Goal: Communication & Community: Ask a question

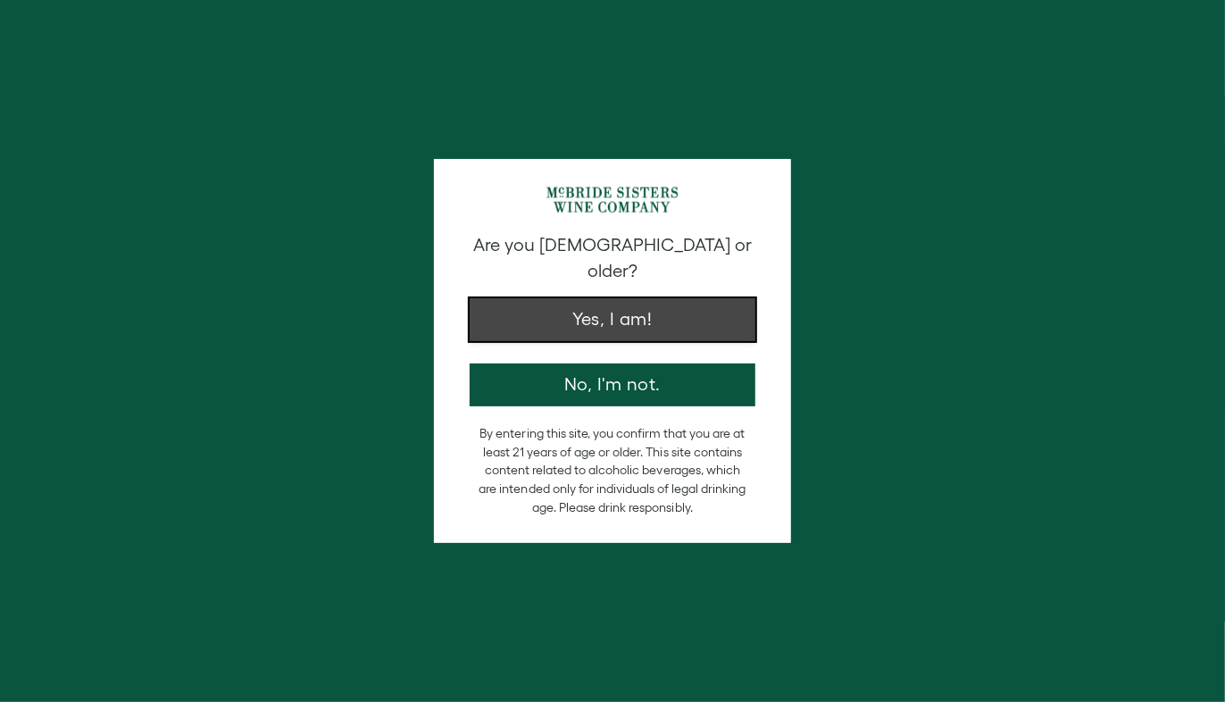
click at [577, 304] on button "Yes, I am!" at bounding box center [613, 319] width 286 height 43
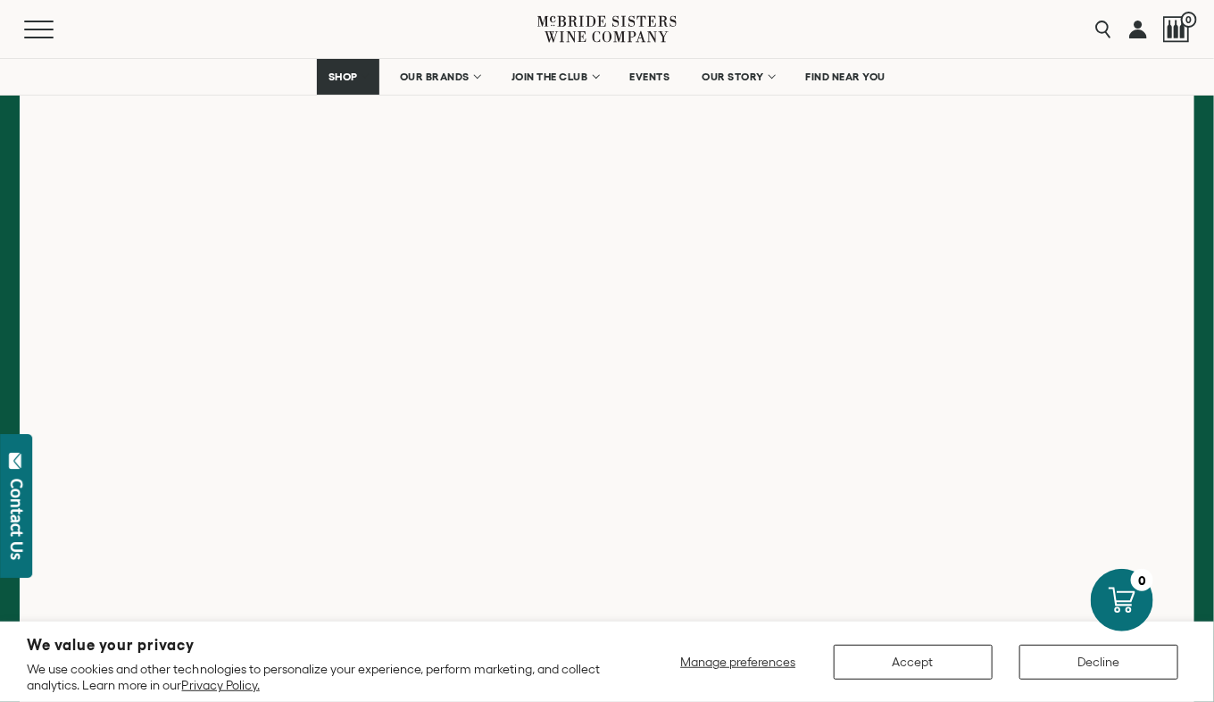
scroll to position [340, 0]
click at [1088, 667] on button "Decline" at bounding box center [1099, 662] width 159 height 35
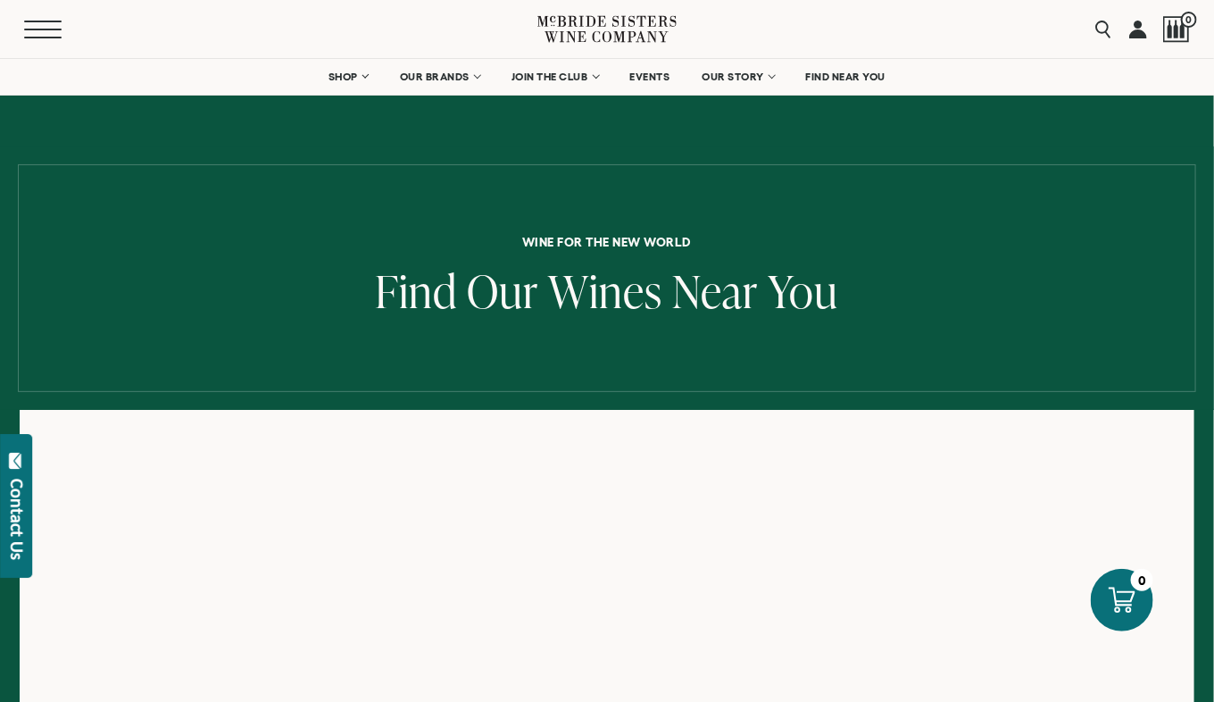
click at [48, 38] on span "Mobile Menu Trigger" at bounding box center [43, 38] width 38 height 2
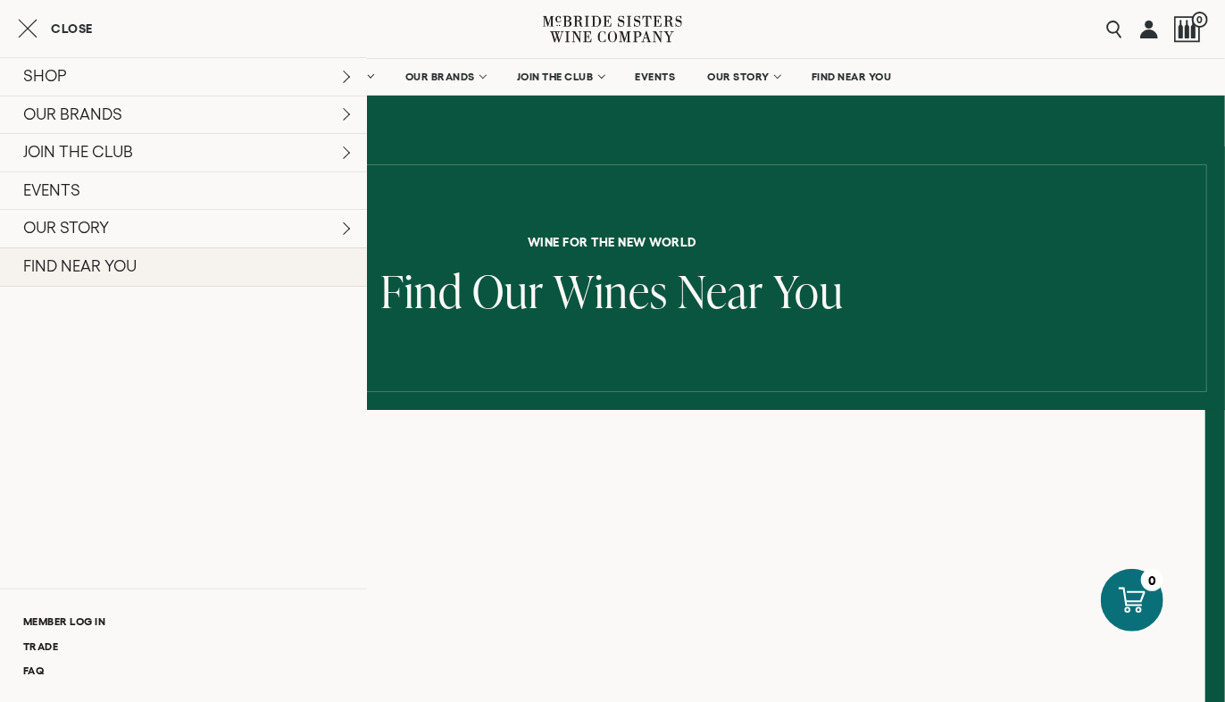
click at [119, 287] on link "FIND NEAR YOU" at bounding box center [183, 266] width 367 height 39
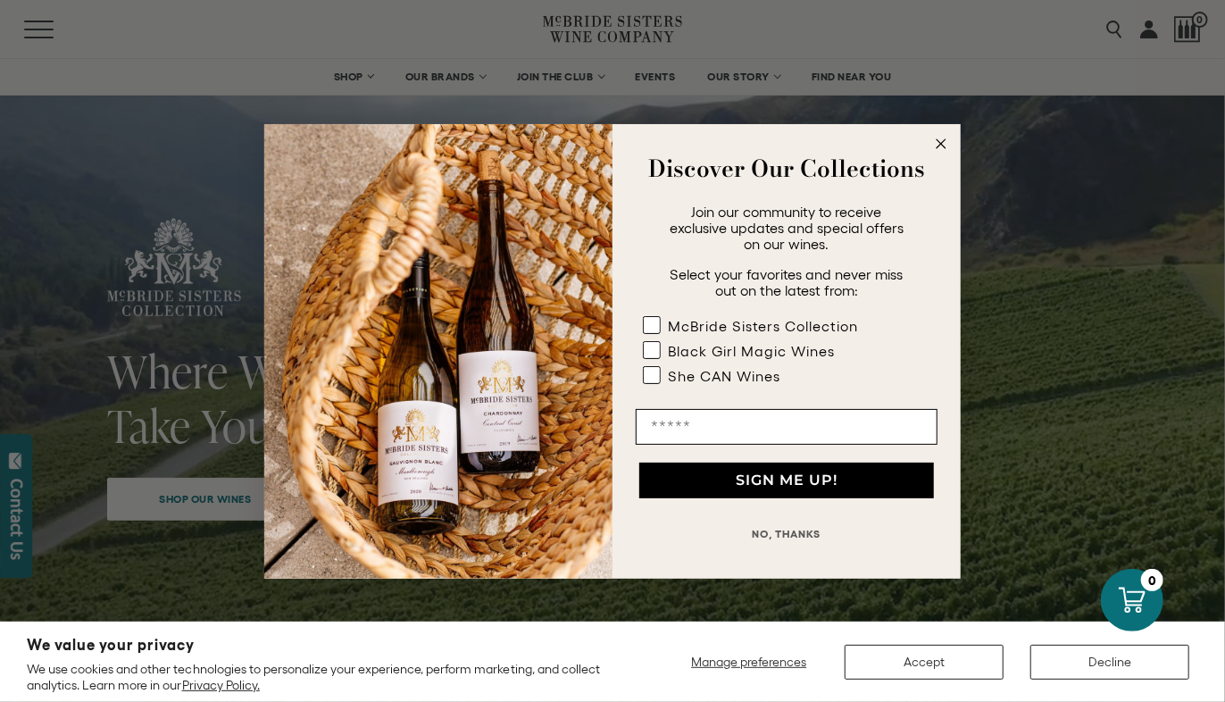
click at [809, 523] on button "NO, THANKS" at bounding box center [787, 534] width 302 height 36
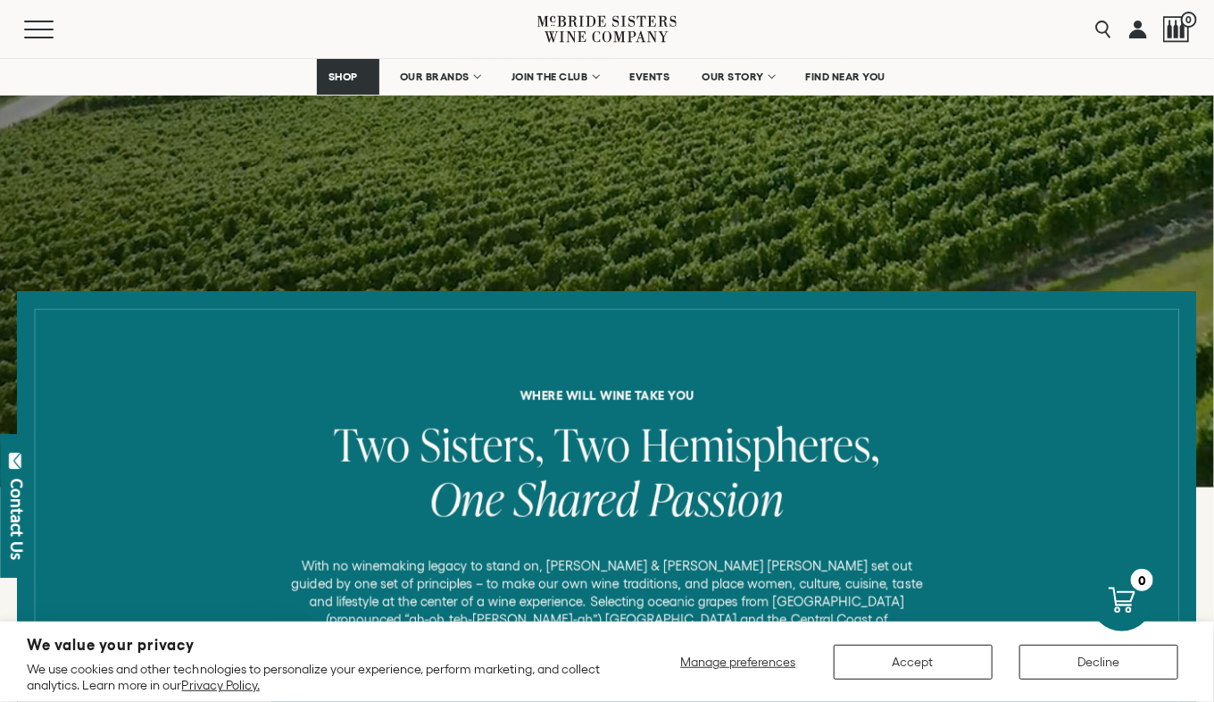
scroll to position [411, 0]
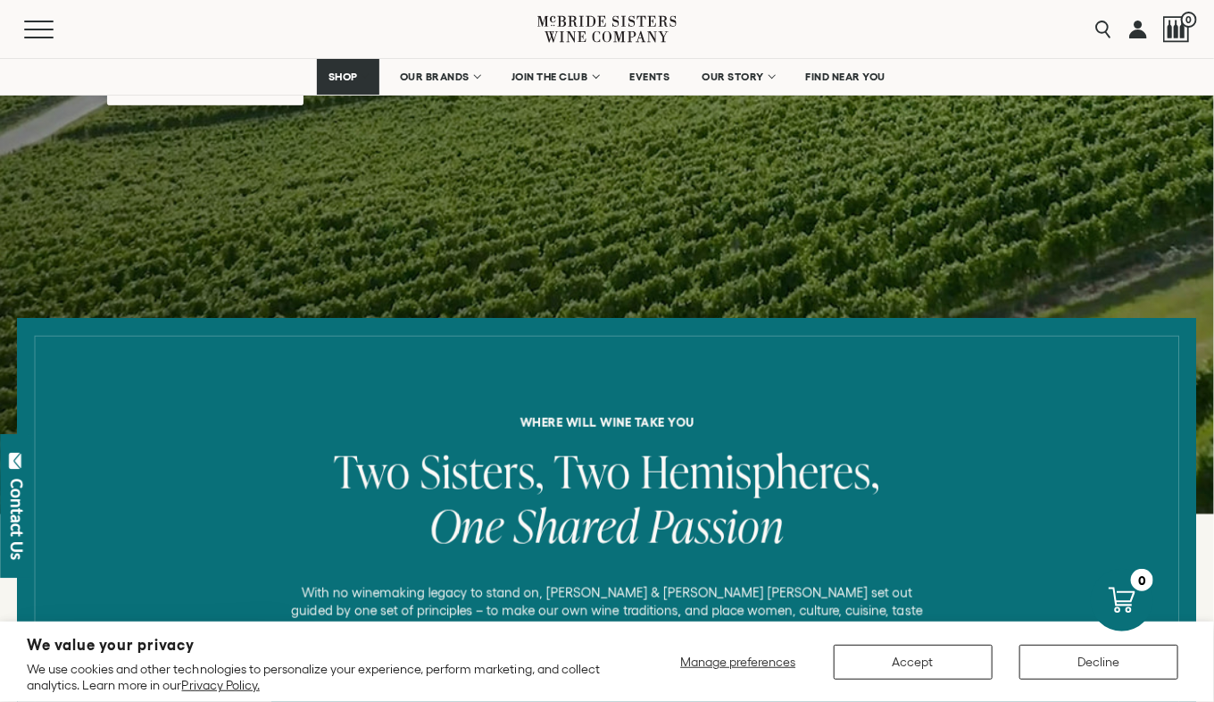
click at [283, 101] on span "Shop our wines" at bounding box center [206, 83] width 154 height 35
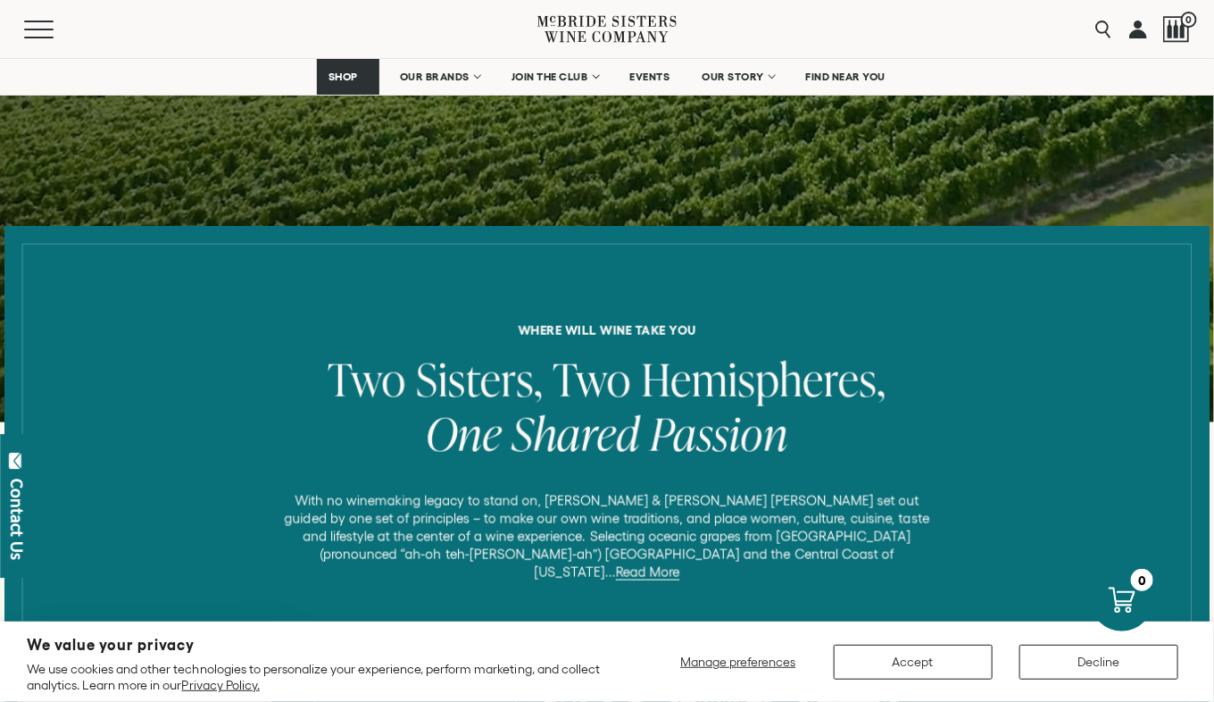
scroll to position [385, 0]
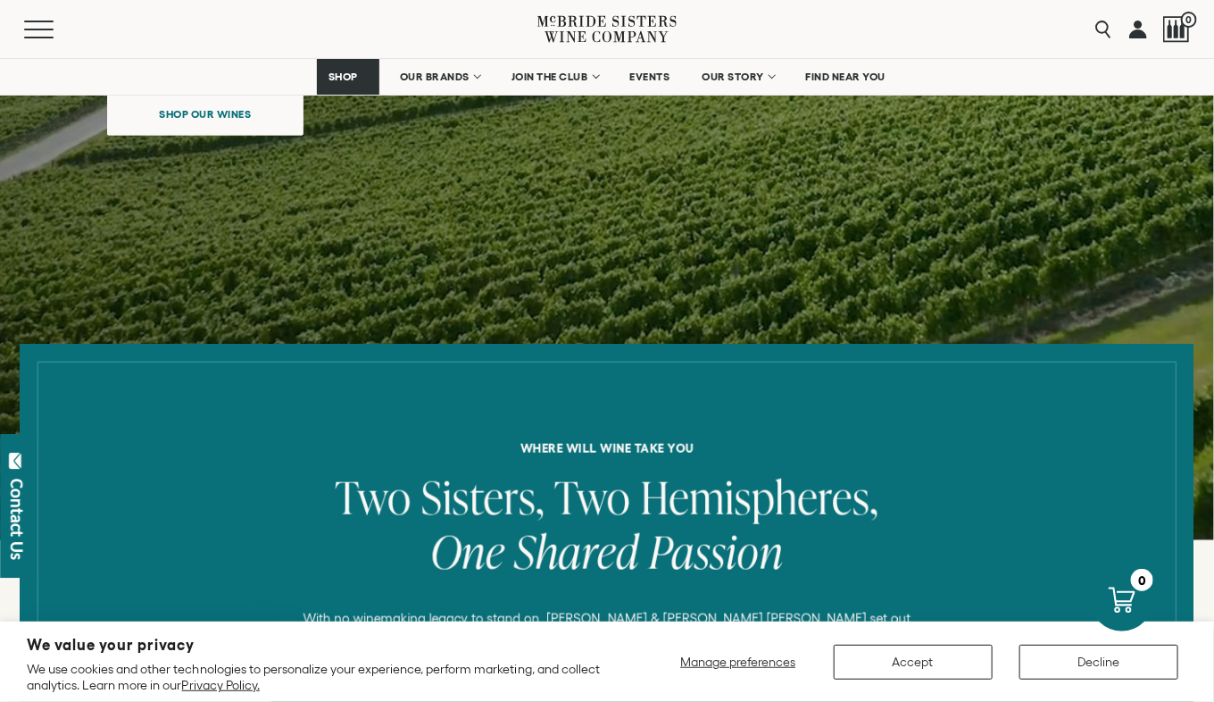
click at [298, 362] on div "Where Will Wine Take You? Shop our wines" at bounding box center [535, 97] width 857 height 529
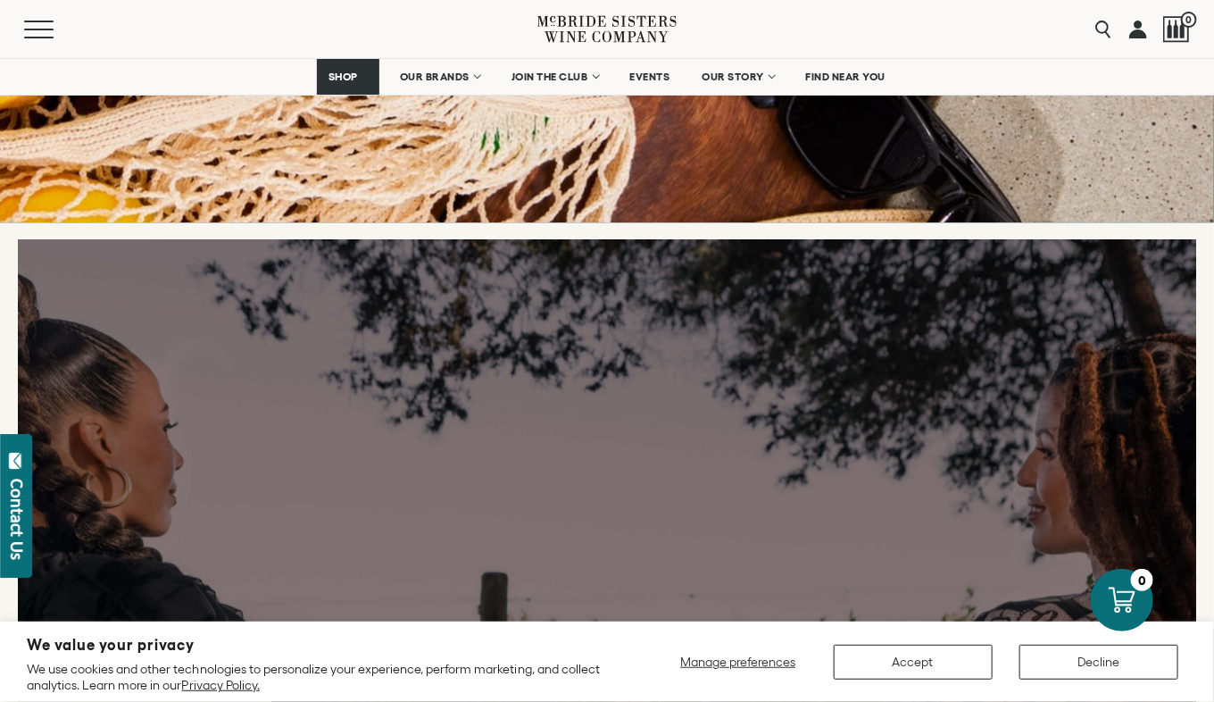
scroll to position [7102, 0]
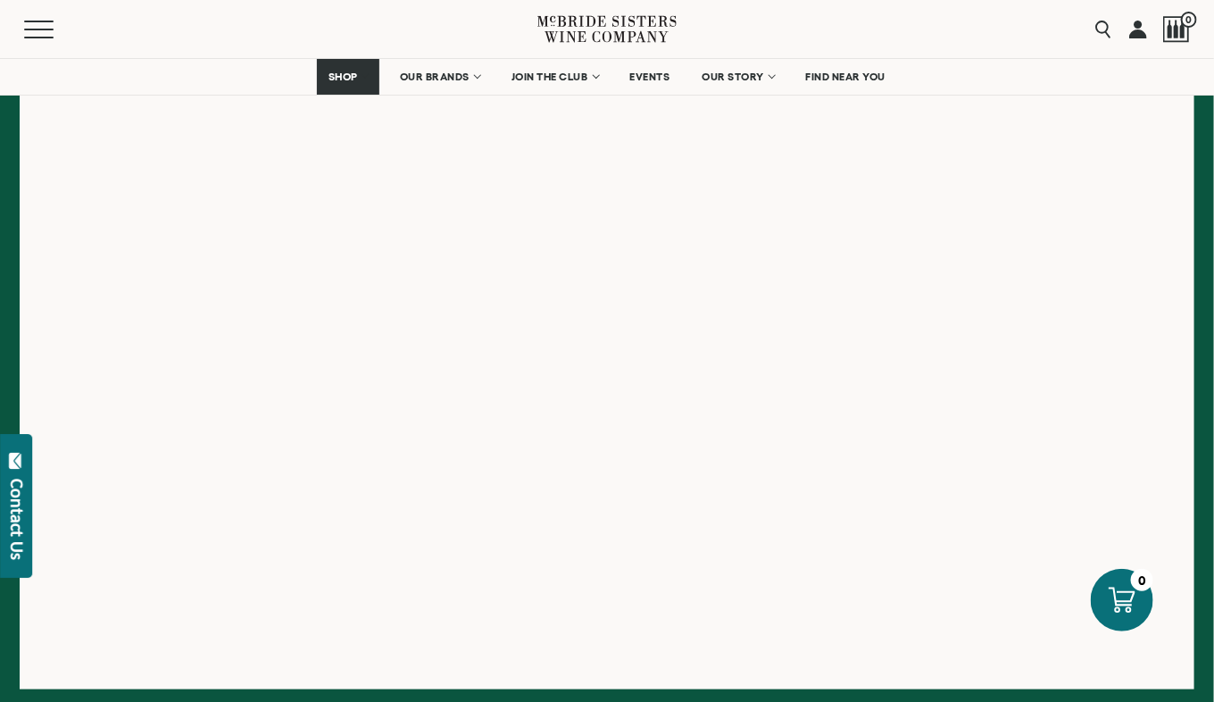
scroll to position [405, 0]
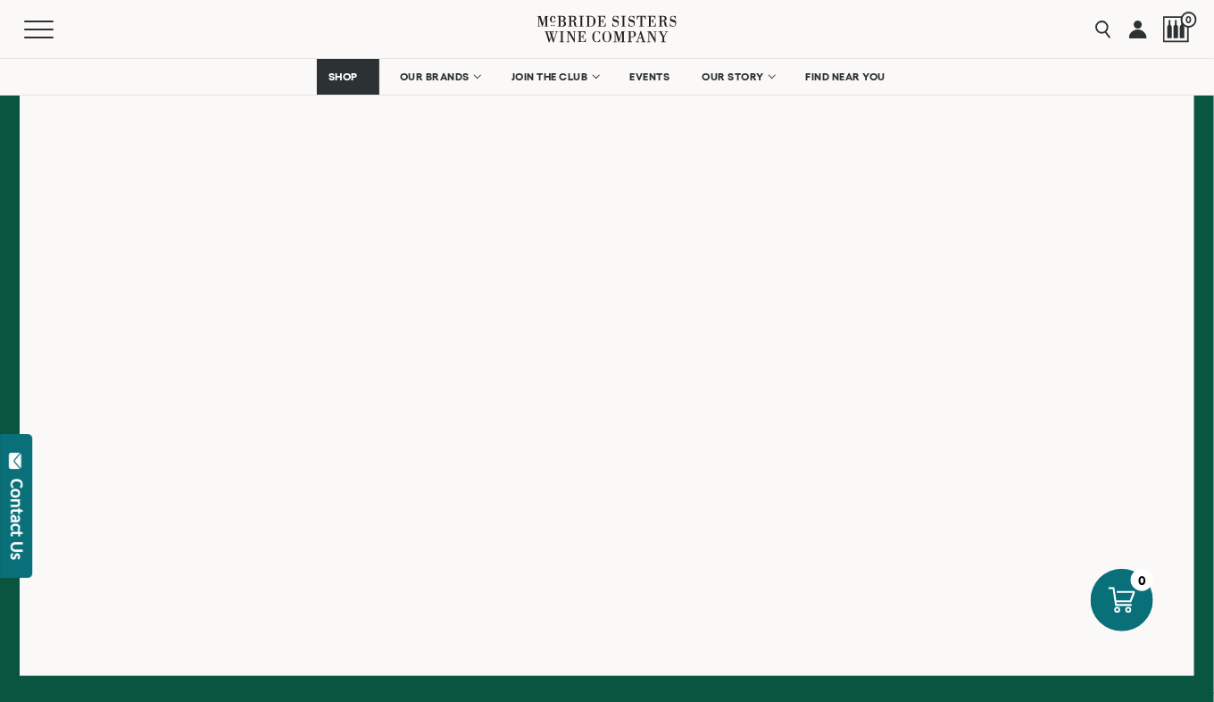
click at [13, 506] on div "Contact Us" at bounding box center [17, 519] width 18 height 81
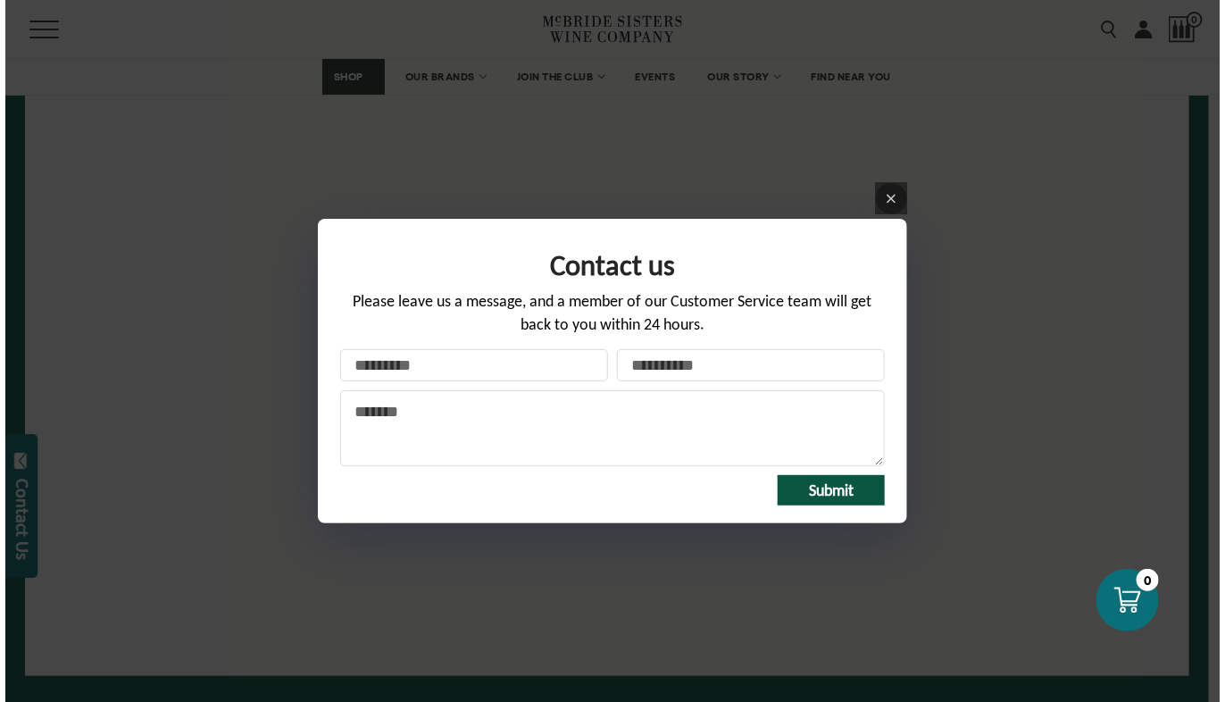
scroll to position [405, 0]
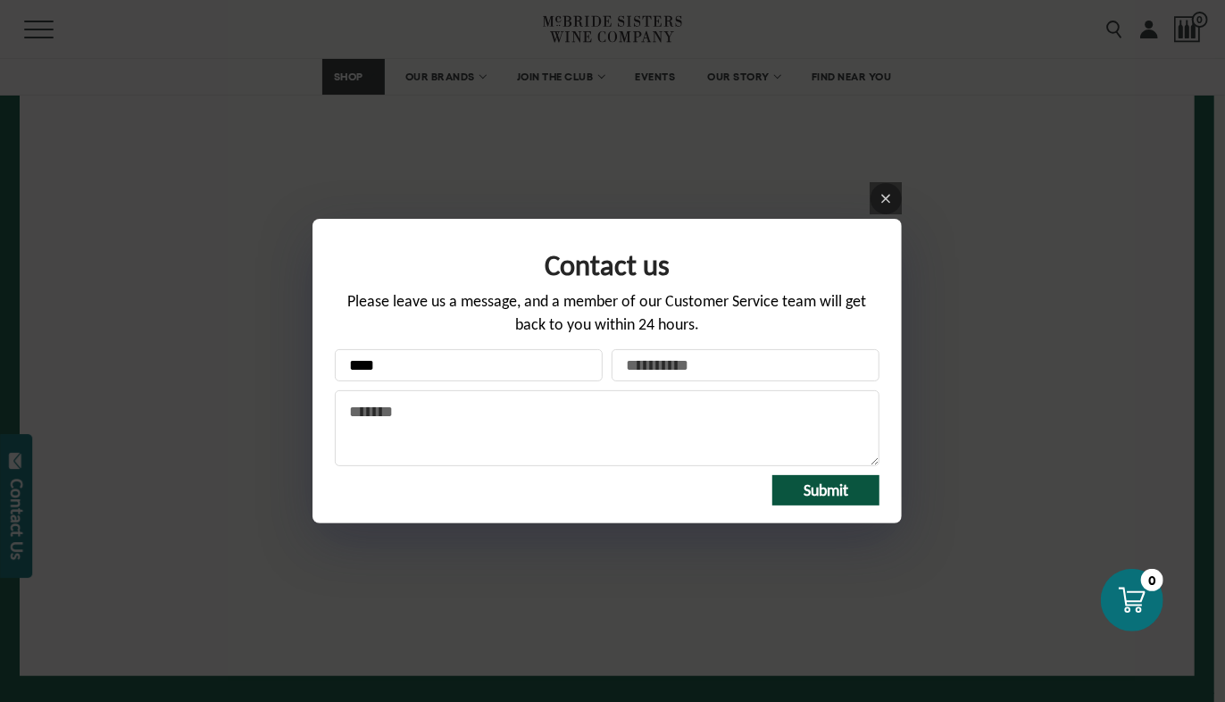
type input "**********"
click at [350, 403] on textarea "Message" at bounding box center [607, 428] width 545 height 76
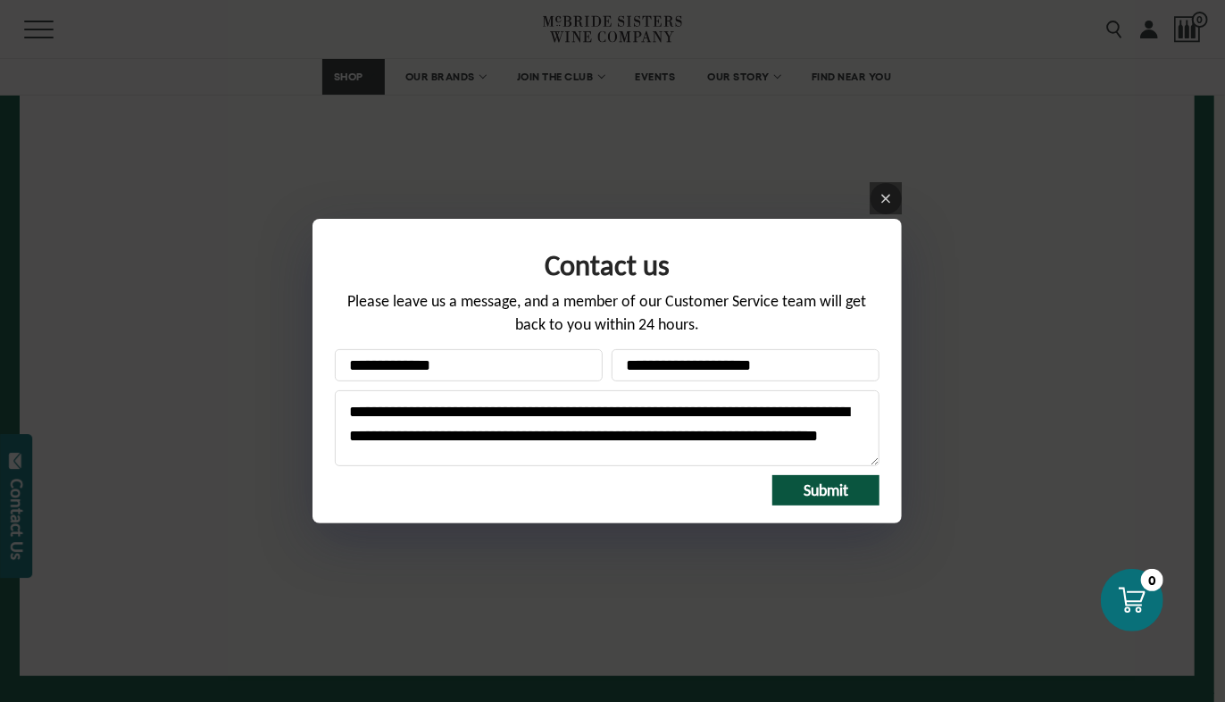
scroll to position [4, 0]
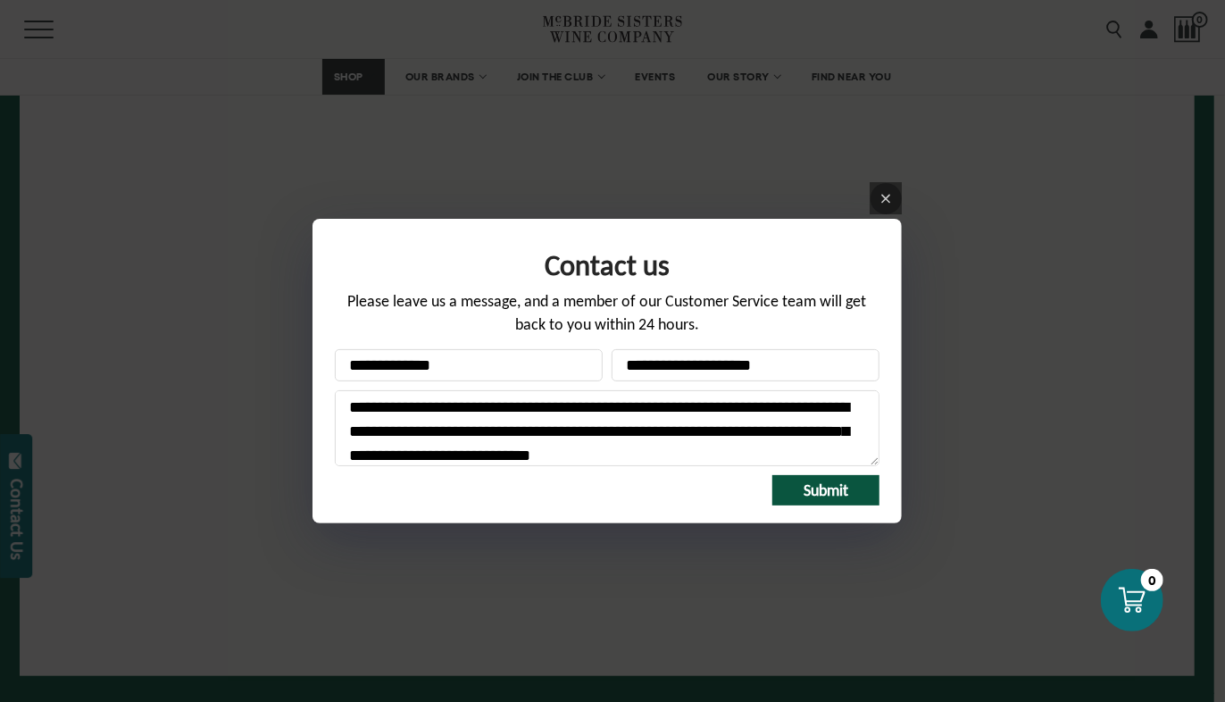
type textarea "**********"
click at [823, 496] on span "Submit" at bounding box center [826, 490] width 45 height 20
